Goal: Task Accomplishment & Management: Use online tool/utility

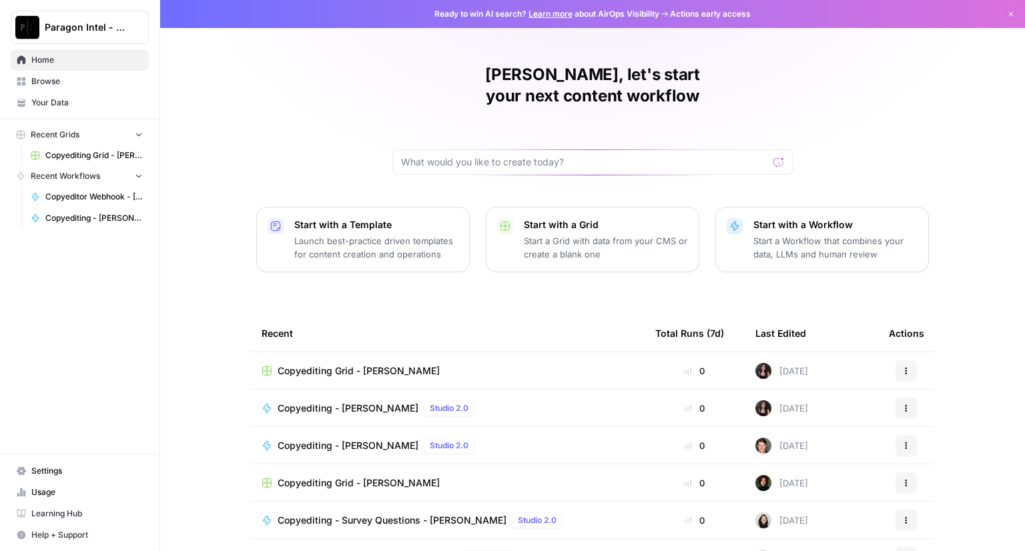
click at [330, 364] on span "Copyediting Grid - [PERSON_NAME]" at bounding box center [359, 370] width 162 height 13
click at [331, 402] on span "Copyediting - [PERSON_NAME]" at bounding box center [348, 408] width 141 height 13
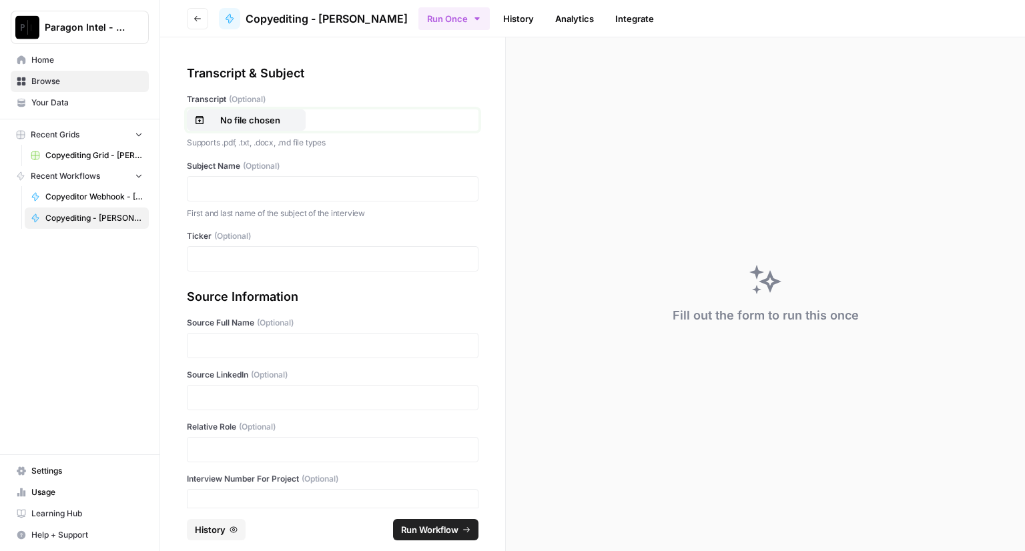
click at [241, 123] on p "No file chosen" at bounding box center [249, 119] width 85 height 13
click at [241, 191] on p at bounding box center [332, 188] width 274 height 13
click at [211, 266] on div at bounding box center [333, 258] width 292 height 25
click at [213, 262] on p at bounding box center [332, 258] width 274 height 13
click at [248, 347] on p at bounding box center [332, 345] width 274 height 13
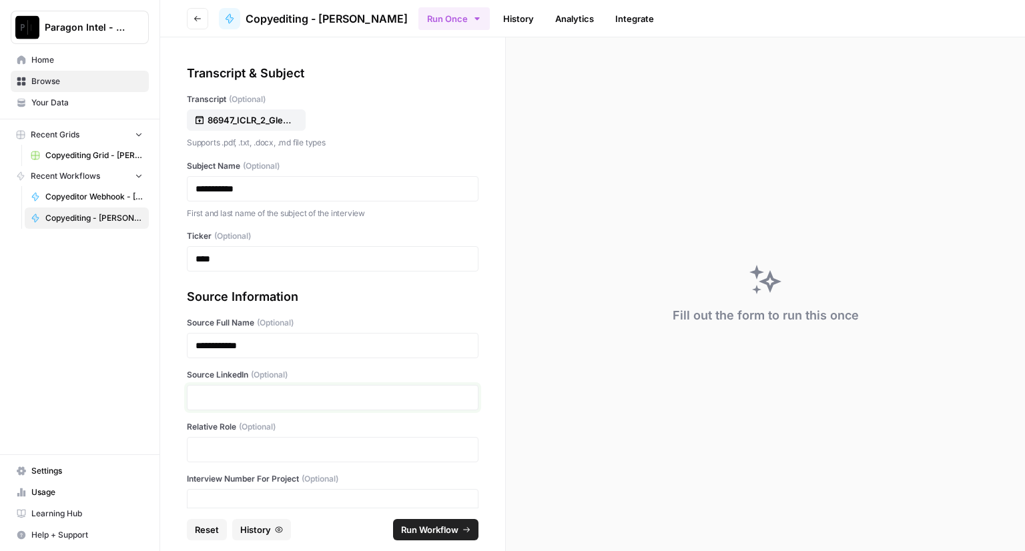
click at [237, 396] on p at bounding box center [332, 397] width 274 height 13
click at [237, 452] on p at bounding box center [332, 449] width 274 height 13
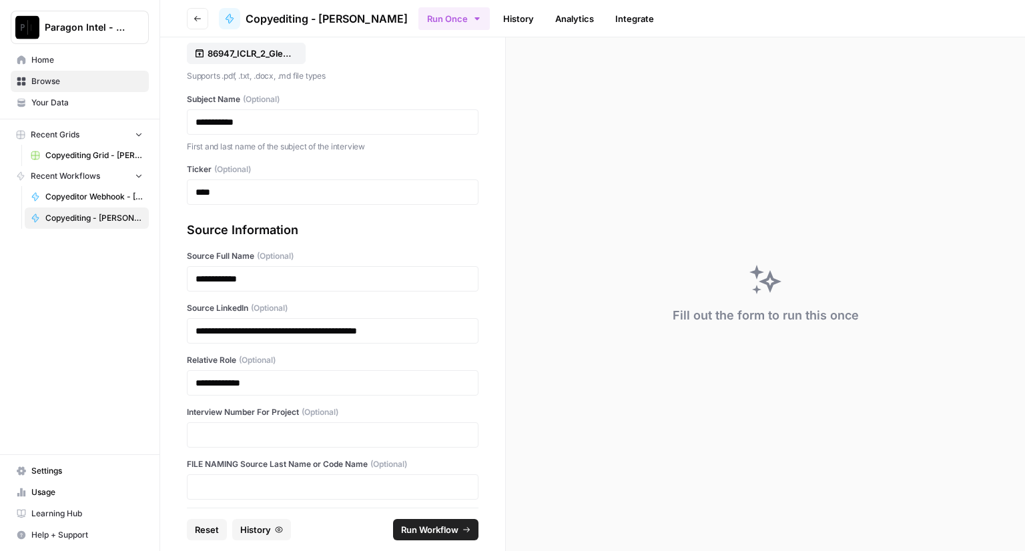
click at [414, 526] on span "Run Workflow" at bounding box center [429, 529] width 57 height 13
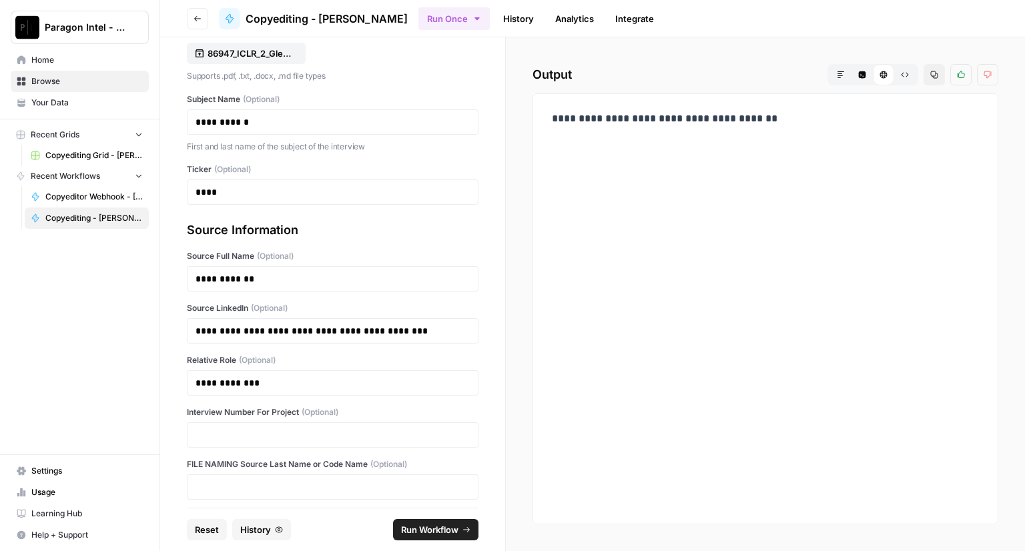
click at [91, 148] on link "Copyediting Grid - [PERSON_NAME]" at bounding box center [87, 155] width 124 height 21
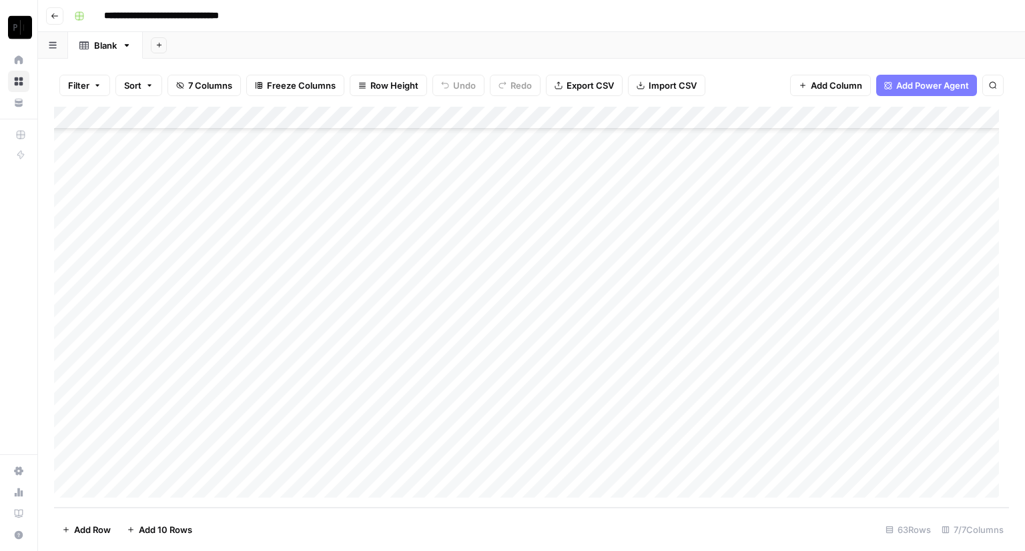
scroll to position [1082, 0]
click at [760, 465] on div "Add Column" at bounding box center [531, 307] width 955 height 401
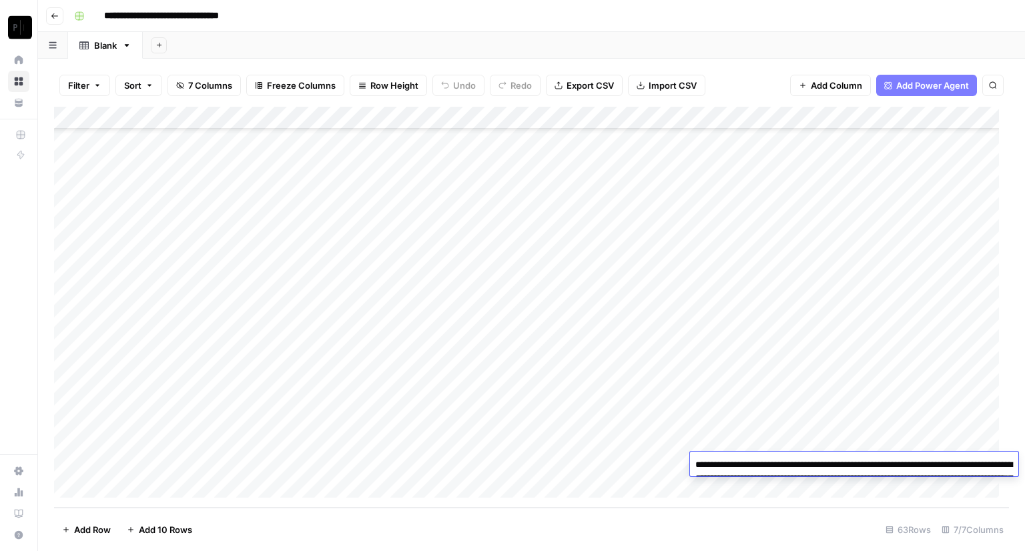
click at [759, 466] on textarea "**********" at bounding box center [854, 485] width 328 height 59
